Goal: Navigation & Orientation: Find specific page/section

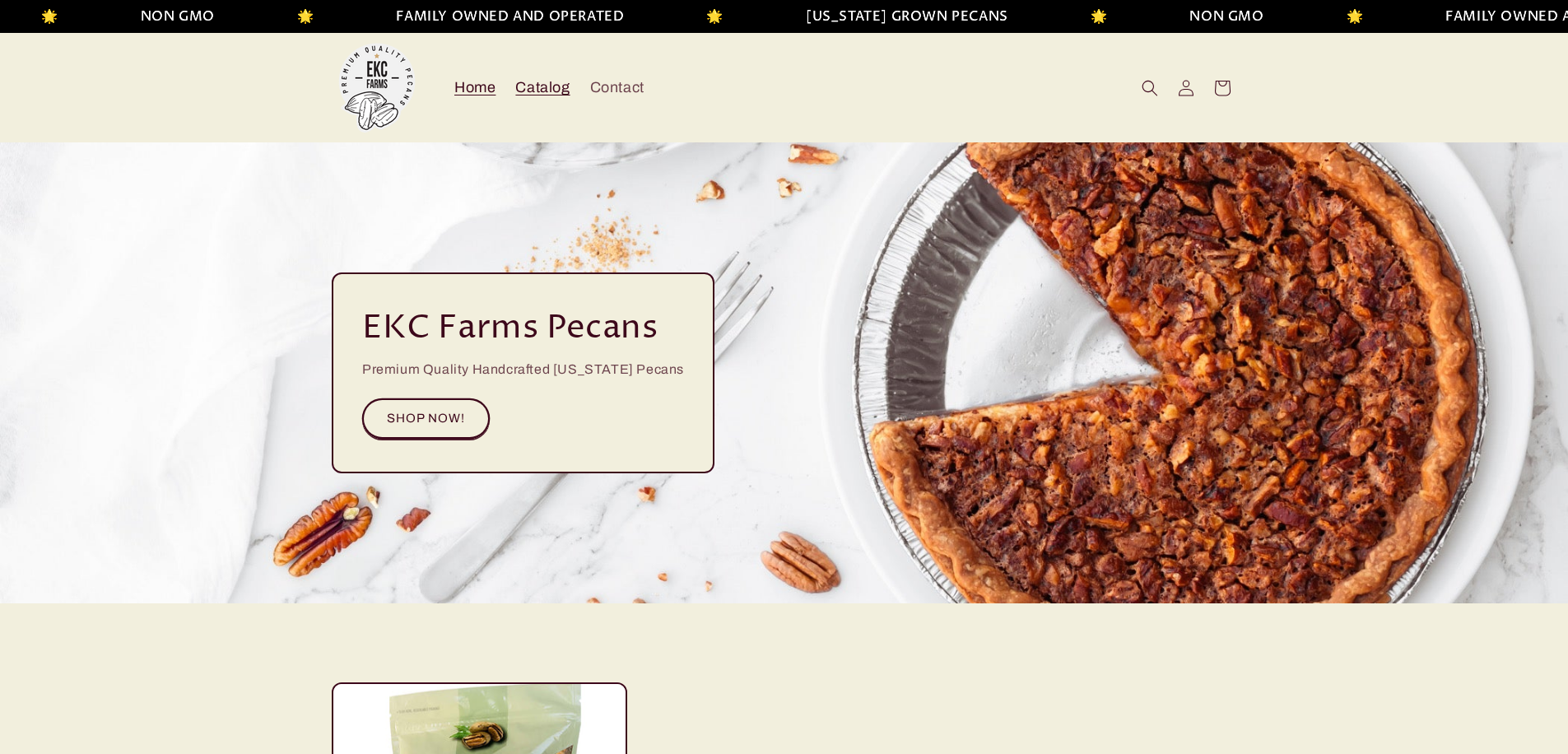
click at [555, 82] on span "Catalog" at bounding box center [543, 88] width 55 height 19
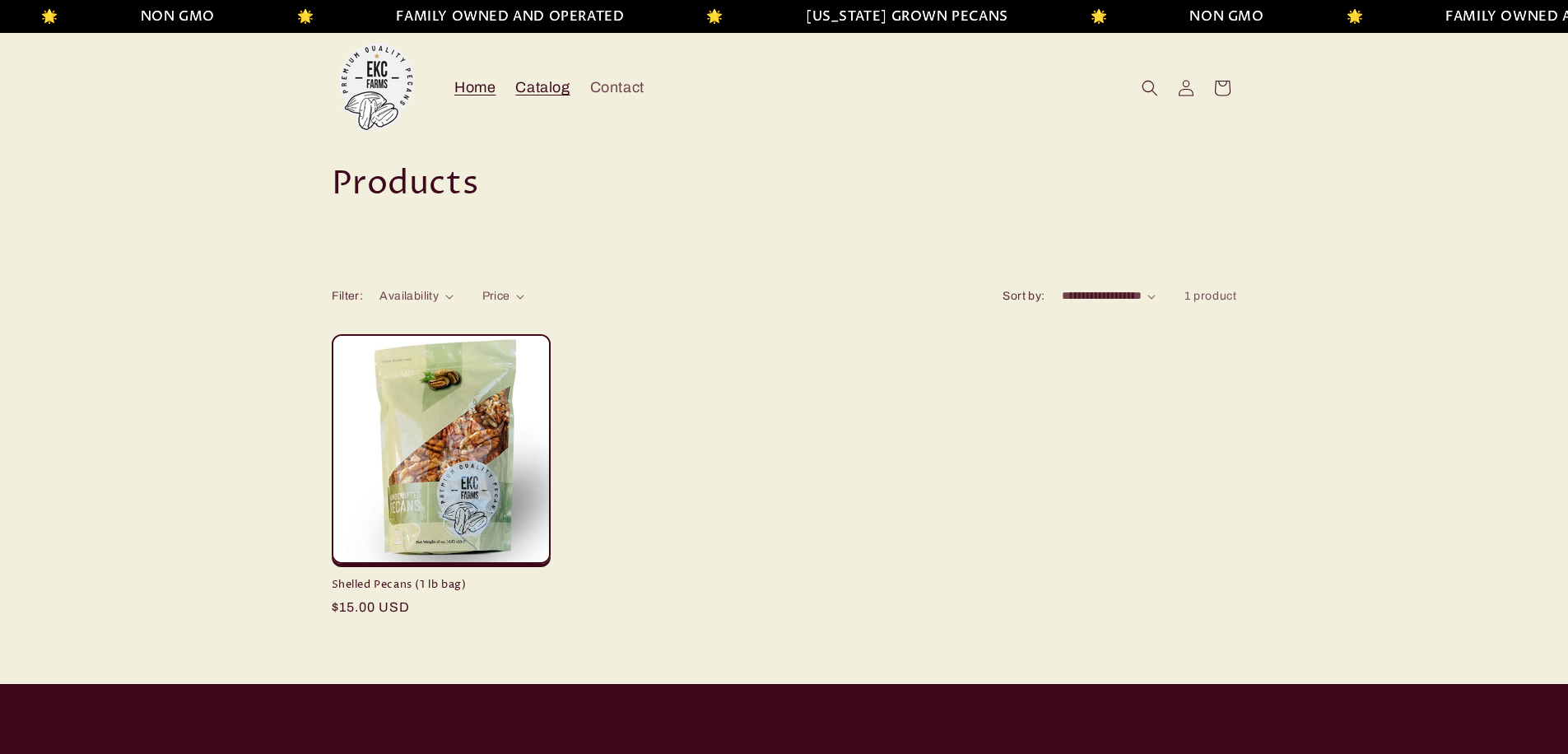
click at [477, 89] on span "Home" at bounding box center [474, 88] width 41 height 19
